Goal: Information Seeking & Learning: Learn about a topic

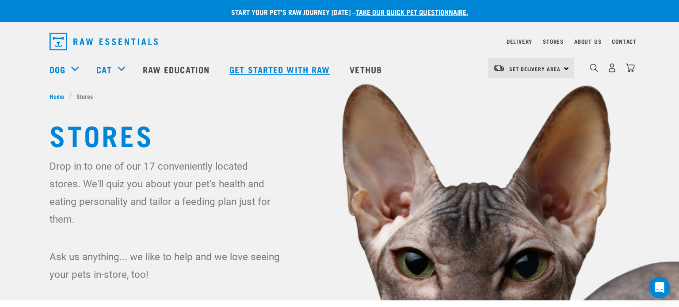
click at [269, 69] on link "Get started with Raw" at bounding box center [280, 69] width 120 height 35
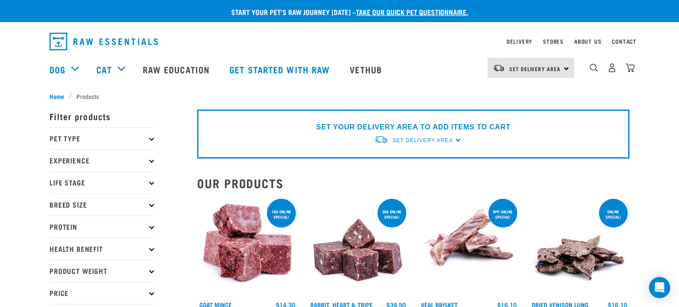
click at [226, 183] on h2 "Our Products" at bounding box center [413, 183] width 432 height 14
copy div "Our Products show filters"
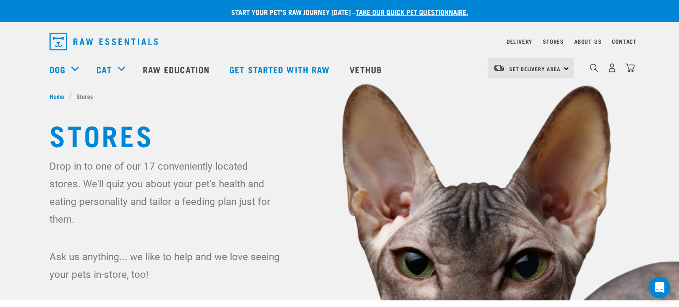
click at [25, 102] on img at bounding box center [339, 203] width 679 height 407
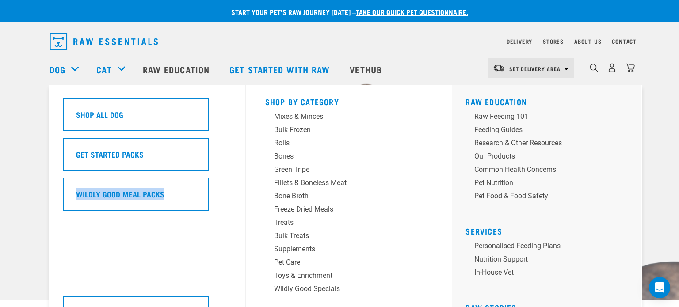
click at [479, 229] on h5 "Services" at bounding box center [549, 230] width 168 height 7
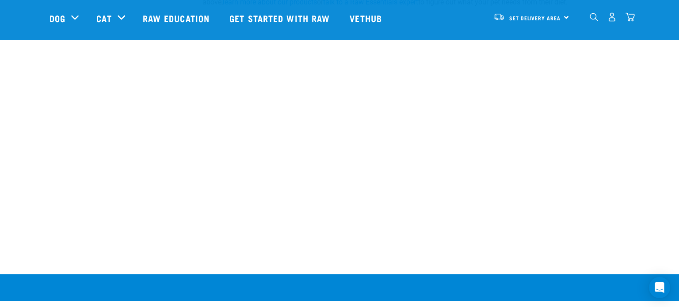
scroll to position [1714, 0]
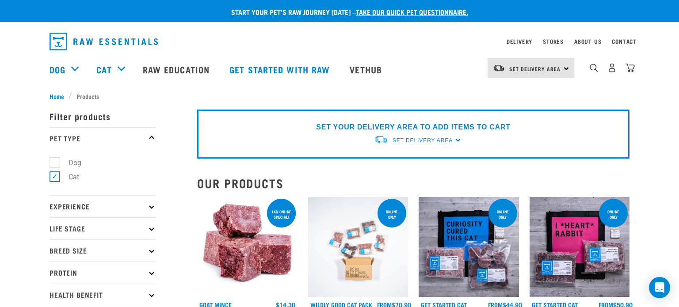
copy p "products"
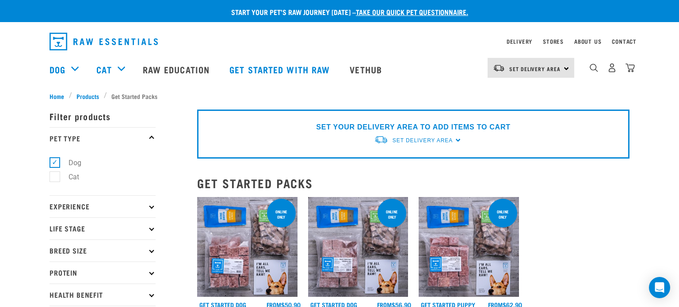
click at [241, 185] on h2 "Get Started Packs" at bounding box center [413, 183] width 432 height 14
copy div "Get Started Packs show filters"
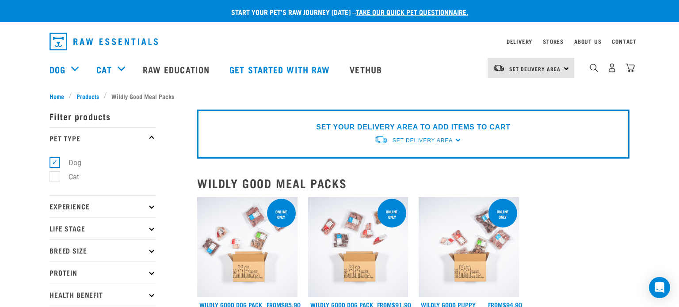
click at [288, 181] on h2 "Wildly Good Meal Packs" at bounding box center [413, 183] width 432 height 14
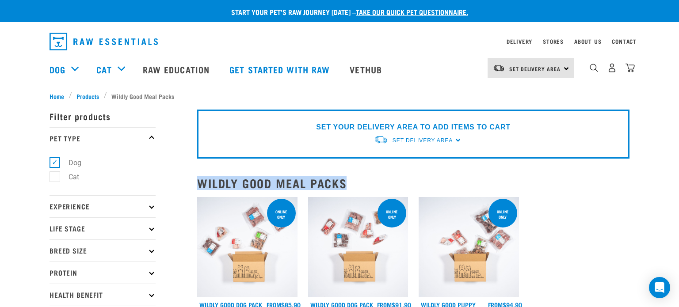
copy div "Wildly Good Meal Packs show filters"
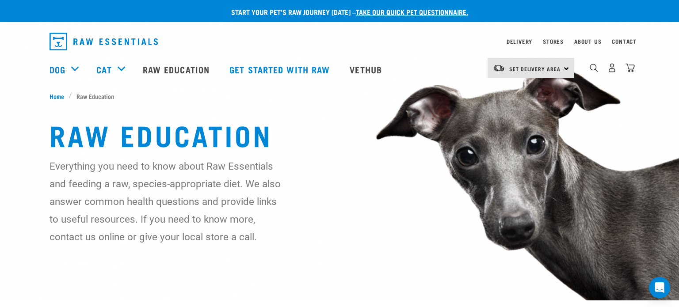
click at [171, 136] on h1 "Raw Education" at bounding box center [339, 134] width 580 height 32
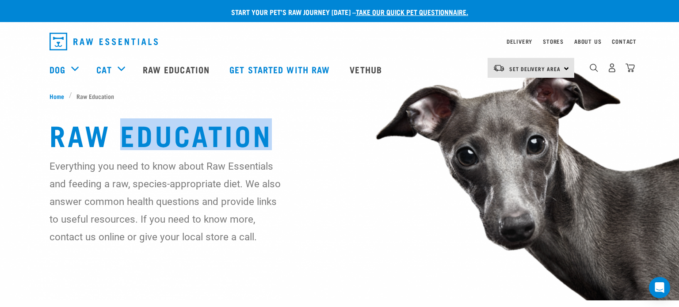
click at [171, 136] on h1 "Raw Education" at bounding box center [339, 134] width 580 height 32
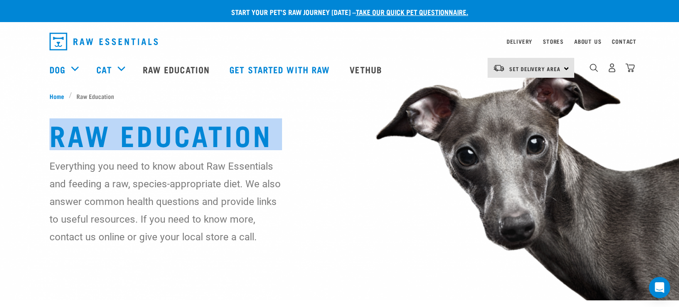
copy div "Raw Education"
